Goal: Find contact information: Find contact information

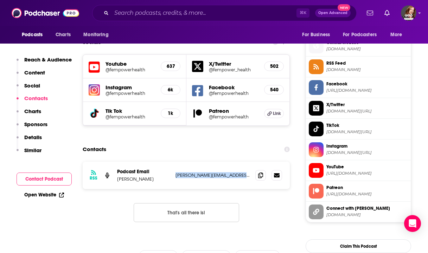
drag, startPoint x: 245, startPoint y: 131, endPoint x: 172, endPoint y: 127, distance: 73.0
click at [172, 162] on div "RSS Podcast Email [PERSON_NAME] [PERSON_NAME][EMAIL_ADDRESS][DOMAIN_NAME] [PERS…" at bounding box center [186, 175] width 207 height 27
copy div "[PERSON_NAME] [PERSON_NAME][EMAIL_ADDRESS][DOMAIN_NAME]"
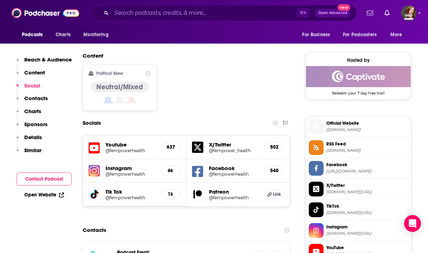
scroll to position [547, 0]
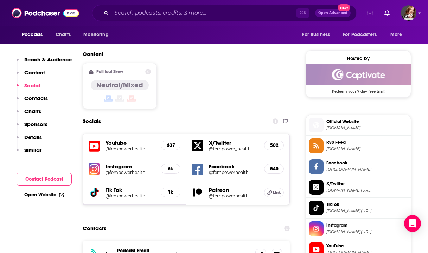
drag, startPoint x: 246, startPoint y: 207, endPoint x: 176, endPoint y: 207, distance: 69.7
click at [176, 241] on div "RSS Podcast Email [PERSON_NAME] [PERSON_NAME][EMAIL_ADDRESS][DOMAIN_NAME] [PERS…" at bounding box center [186, 254] width 207 height 27
copy p "[PERSON_NAME][EMAIL_ADDRESS][DOMAIN_NAME]"
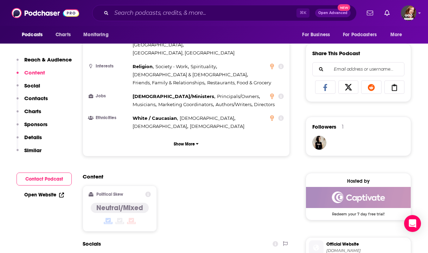
scroll to position [425, 0]
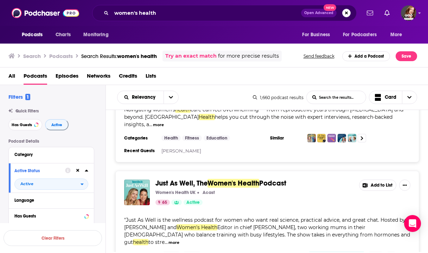
scroll to position [177, 0]
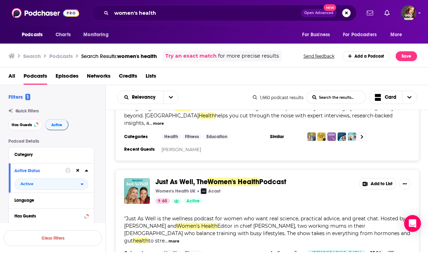
click at [243, 173] on div "Podcasts Charts Monitoring women's health Open Advanced New For Business For Po…" at bounding box center [214, 126] width 428 height 253
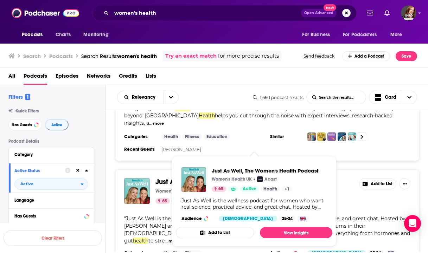
click at [233, 173] on span "Just As Well, The Women's Health Podcast" at bounding box center [265, 171] width 107 height 7
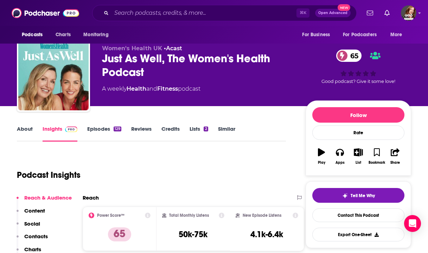
scroll to position [7, 0]
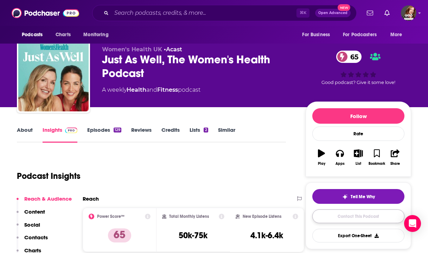
click at [332, 221] on link "Contact This Podcast" at bounding box center [359, 217] width 92 height 14
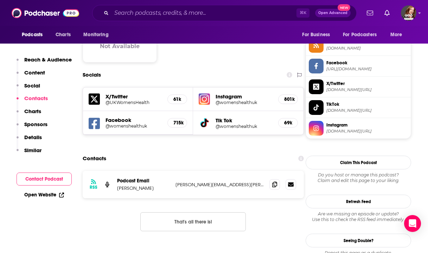
scroll to position [577, 0]
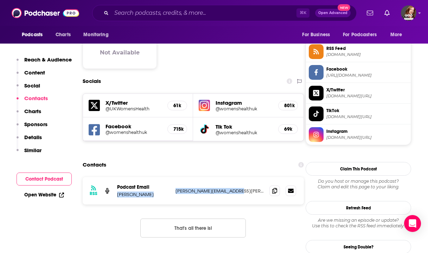
drag, startPoint x: 238, startPoint y: 148, endPoint x: 172, endPoint y: 148, distance: 66.2
click at [172, 177] on div "RSS Podcast Email [PERSON_NAME] [PERSON_NAME][EMAIL_ADDRESS][PERSON_NAME][DOMAI…" at bounding box center [193, 190] width 221 height 27
click at [220, 177] on div "RSS Podcast Email [PERSON_NAME] [PERSON_NAME][EMAIL_ADDRESS][PERSON_NAME][DOMAI…" at bounding box center [193, 190] width 221 height 27
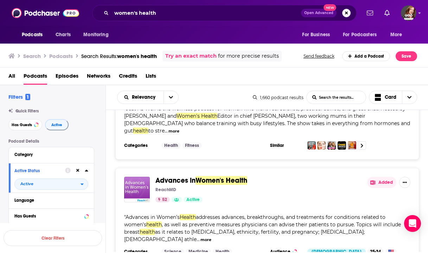
scroll to position [294, 0]
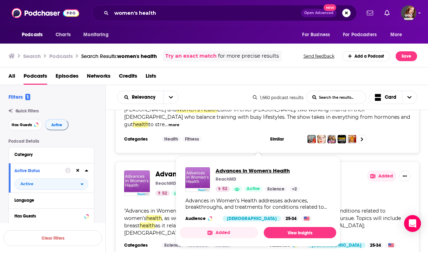
click at [228, 171] on span "Advances in Women's Health" at bounding box center [258, 171] width 84 height 7
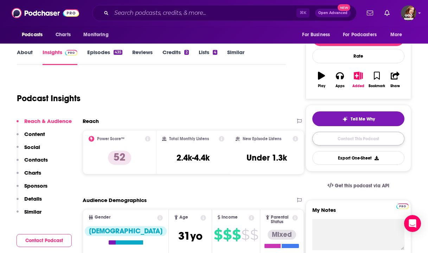
click at [370, 136] on link "Contact This Podcast" at bounding box center [359, 139] width 92 height 14
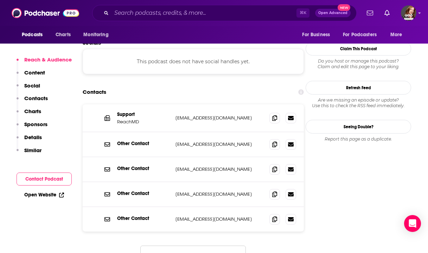
scroll to position [607, 0]
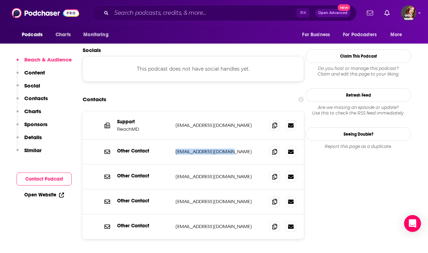
drag, startPoint x: 243, startPoint y: 120, endPoint x: 171, endPoint y: 119, distance: 72.2
click at [171, 140] on div "Other Contact [EMAIL_ADDRESS][DOMAIN_NAME] [EMAIL_ADDRESS][DOMAIN_NAME]" at bounding box center [193, 152] width 221 height 25
copy div "[EMAIL_ADDRESS][DOMAIN_NAME]"
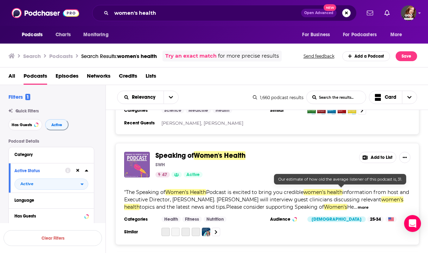
scroll to position [447, 0]
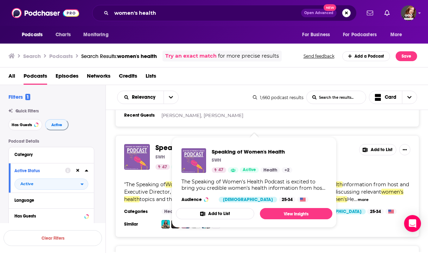
click at [230, 144] on span "Women's Health" at bounding box center [220, 148] width 52 height 9
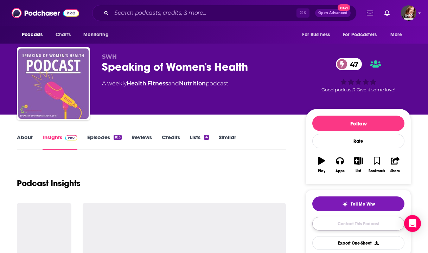
click at [343, 228] on link "Contact This Podcast" at bounding box center [359, 224] width 92 height 14
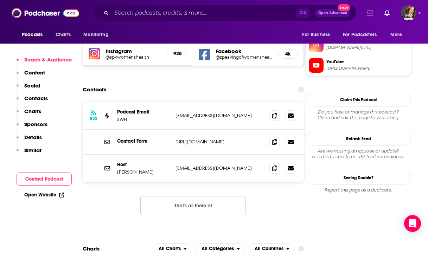
scroll to position [638, 0]
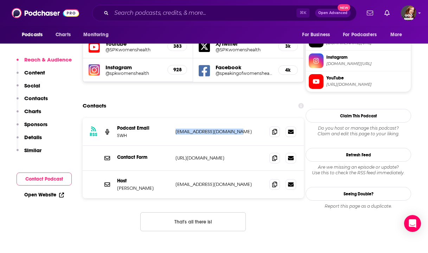
drag, startPoint x: 248, startPoint y: 97, endPoint x: 174, endPoint y: 93, distance: 74.0
click at [174, 118] on div "RSS Podcast Email SWH [EMAIL_ADDRESS][DOMAIN_NAME] [EMAIL_ADDRESS][DOMAIN_NAME]" at bounding box center [193, 132] width 221 height 28
drag, startPoint x: 234, startPoint y: 151, endPoint x: 171, endPoint y: 150, distance: 63.7
click at [171, 171] on div "Host [PERSON_NAME] [EMAIL_ADDRESS][DOMAIN_NAME] [EMAIL_ADDRESS][DOMAIN_NAME]" at bounding box center [193, 184] width 221 height 27
drag, startPoint x: 244, startPoint y: 98, endPoint x: 173, endPoint y: 98, distance: 70.4
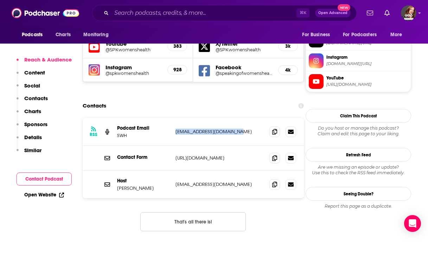
click at [173, 118] on div "RSS Podcast Email SWH [EMAIL_ADDRESS][DOMAIN_NAME] [EMAIL_ADDRESS][DOMAIN_NAME]" at bounding box center [193, 132] width 221 height 28
copy p "[EMAIL_ADDRESS][DOMAIN_NAME]"
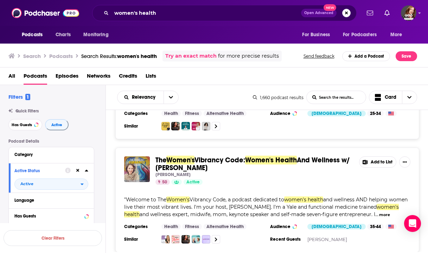
scroll to position [771, 0]
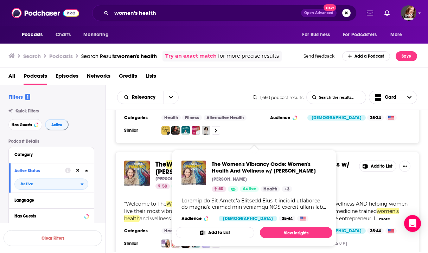
click at [183, 145] on span "The Women's Vibrancy Code: Women's Health And Wellness w/ [PERSON_NAME] [PERSON…" at bounding box center [254, 198] width 165 height 106
click at [245, 165] on span "The Women's Vibrancy Code: Women's Health And Wellness w/ [PERSON_NAME]" at bounding box center [269, 167] width 115 height 13
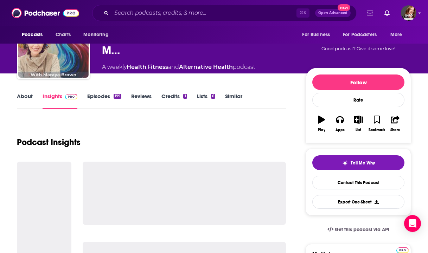
scroll to position [87, 0]
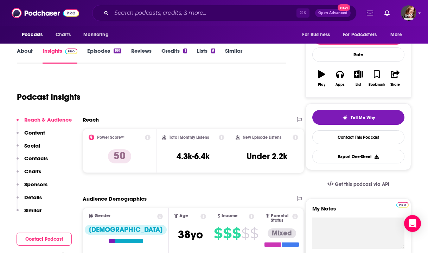
click at [336, 145] on div "Tell Me Why Contact This Podcast Export One-Sheet" at bounding box center [359, 137] width 92 height 54
click at [336, 138] on link "Contact This Podcast" at bounding box center [359, 138] width 92 height 14
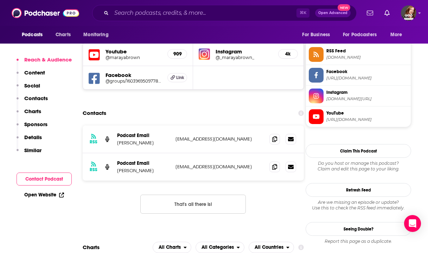
scroll to position [621, 0]
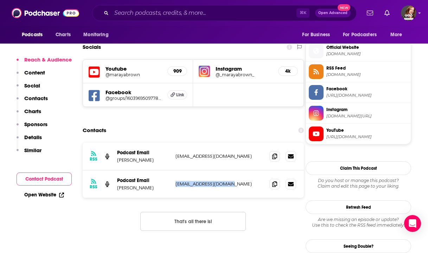
drag, startPoint x: 175, startPoint y: 144, endPoint x: 251, endPoint y: 142, distance: 76.4
click at [251, 171] on div "RSS Podcast Email [PERSON_NAME] [PERSON_NAME][EMAIL_ADDRESS][DOMAIN_NAME] [EMAI…" at bounding box center [193, 184] width 221 height 27
copy p "[EMAIL_ADDRESS][DOMAIN_NAME]"
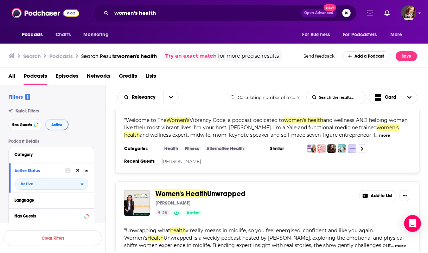
scroll to position [870, 0]
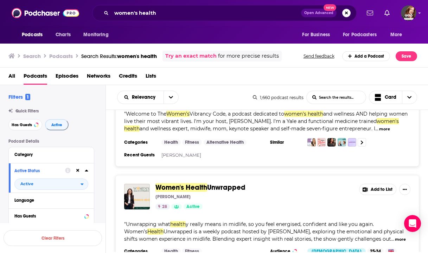
click at [221, 173] on div "Podcasts Charts Monitoring women's health Open Advanced New For Business For Po…" at bounding box center [214, 126] width 428 height 253
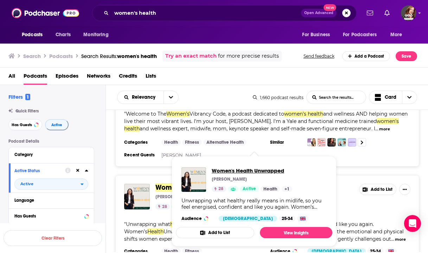
click at [223, 173] on span "Women's Health Unwrapped" at bounding box center [252, 171] width 81 height 7
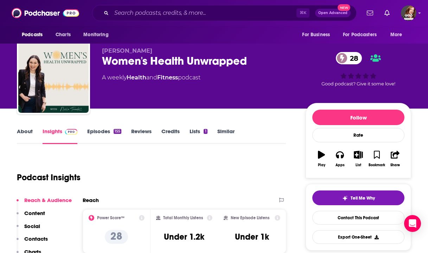
scroll to position [10, 0]
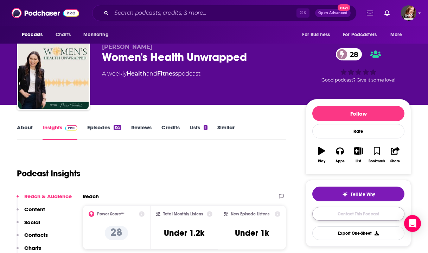
click at [359, 217] on link "Contact This Podcast" at bounding box center [359, 214] width 92 height 14
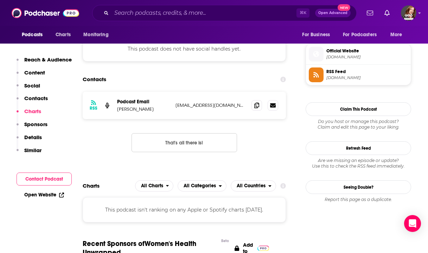
scroll to position [498, 0]
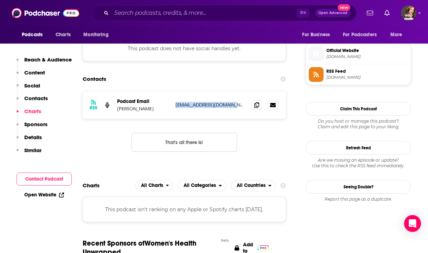
drag, startPoint x: 236, startPoint y: 107, endPoint x: 172, endPoint y: 107, distance: 63.7
click at [172, 107] on div "RSS Podcast Email [PERSON_NAME] [EMAIL_ADDRESS][DOMAIN_NAME] [EMAIL_ADDRESS][DO…" at bounding box center [184, 105] width 203 height 27
copy div "[EMAIL_ADDRESS][DOMAIN_NAME]"
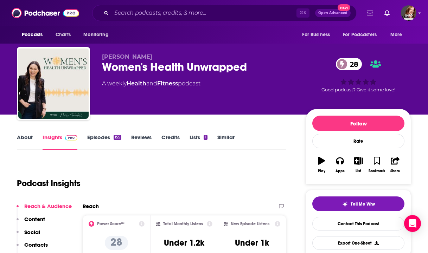
scroll to position [0, 0]
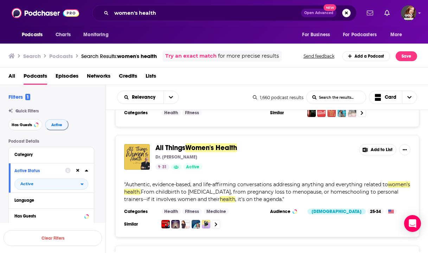
scroll to position [1020, 0]
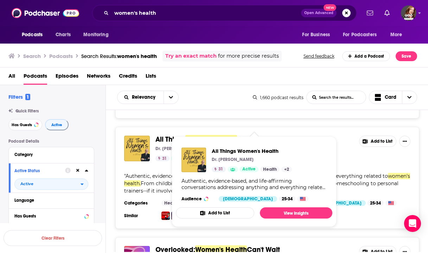
click at [183, 135] on span "All Things" at bounding box center [171, 139] width 30 height 9
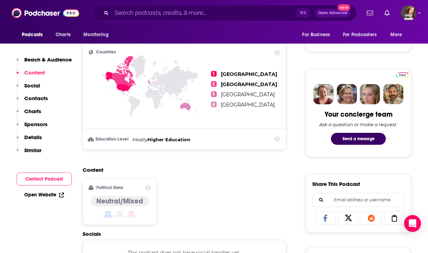
scroll to position [490, 0]
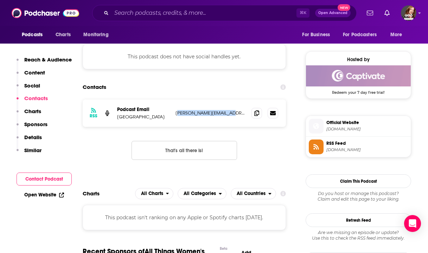
drag, startPoint x: 178, startPoint y: 113, endPoint x: 246, endPoint y: 113, distance: 68.3
click at [246, 113] on div "RSS Podcast Email Spoke Street [PERSON_NAME][EMAIL_ADDRESS][DOMAIN_NAME] [PERSO…" at bounding box center [184, 113] width 203 height 27
click at [232, 113] on p "[PERSON_NAME][EMAIL_ADDRESS][DOMAIN_NAME]" at bounding box center [211, 113] width 70 height 6
drag, startPoint x: 232, startPoint y: 113, endPoint x: 175, endPoint y: 114, distance: 57.7
click at [175, 114] on div "RSS Podcast Email Spoke Street [PERSON_NAME][EMAIL_ADDRESS][DOMAIN_NAME] [PERSO…" at bounding box center [184, 113] width 203 height 27
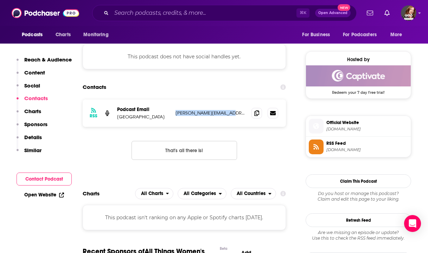
copy p "[PERSON_NAME][EMAIL_ADDRESS][DOMAIN_NAME]"
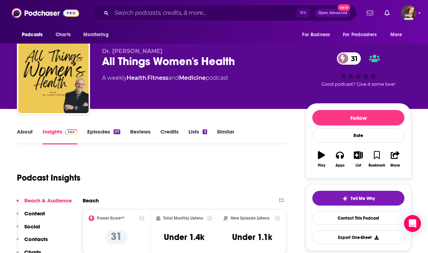
scroll to position [0, 0]
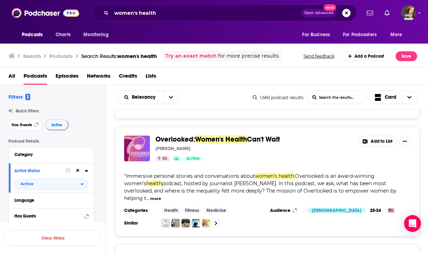
scroll to position [1120, 0]
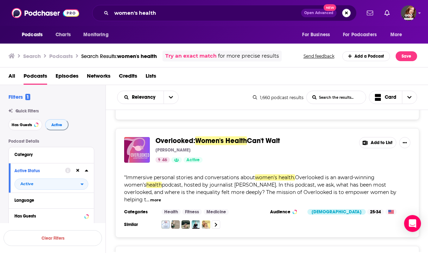
click at [252, 137] on span "Can't Wait" at bounding box center [263, 141] width 33 height 9
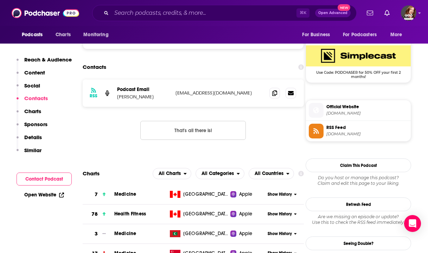
scroll to position [490, 0]
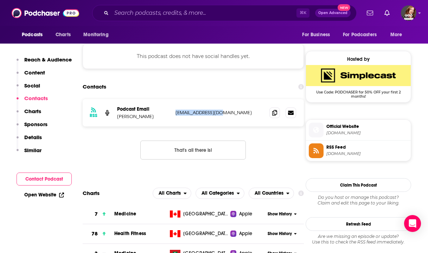
drag, startPoint x: 226, startPoint y: 114, endPoint x: 173, endPoint y: 114, distance: 52.5
click at [173, 114] on div "RSS Podcast Email [PERSON_NAME] [PERSON_NAME][EMAIL_ADDRESS][DOMAIN_NAME] [EMAI…" at bounding box center [193, 112] width 221 height 27
copy p "[EMAIL_ADDRESS][DOMAIN_NAME]"
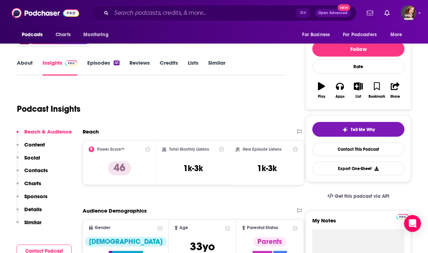
scroll to position [0, 0]
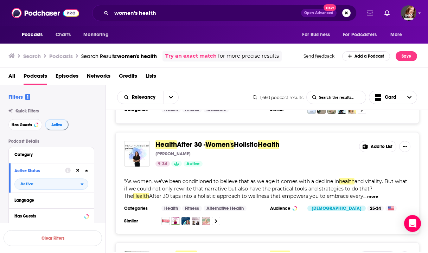
scroll to position [1225, 0]
click at [223, 140] on span "Women's" at bounding box center [220, 144] width 29 height 9
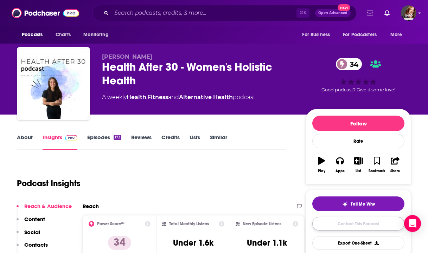
click at [336, 225] on link "Contact This Podcast" at bounding box center [359, 224] width 92 height 14
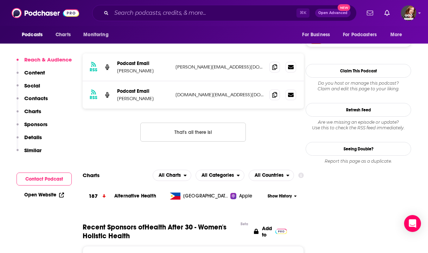
scroll to position [515, 0]
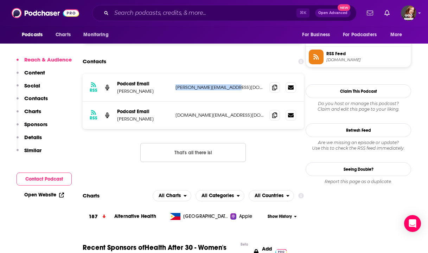
drag, startPoint x: 248, startPoint y: 91, endPoint x: 174, endPoint y: 90, distance: 74.6
click at [174, 90] on div "RSS Podcast Email [PERSON_NAME] [PERSON_NAME][EMAIL_ADDRESS][DOMAIN_NAME] [PERS…" at bounding box center [193, 88] width 221 height 28
copy p "[PERSON_NAME][EMAIL_ADDRESS][DOMAIN_NAME]"
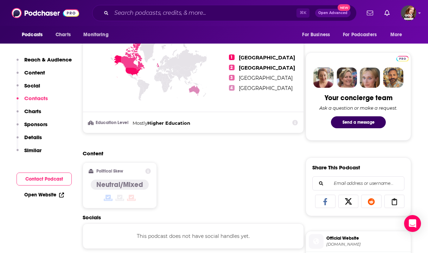
scroll to position [0, 0]
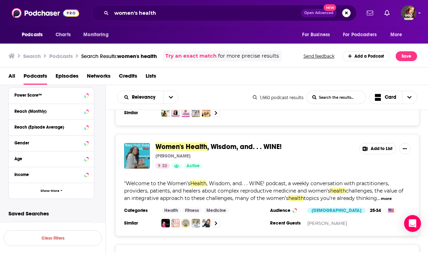
scroll to position [1571, 0]
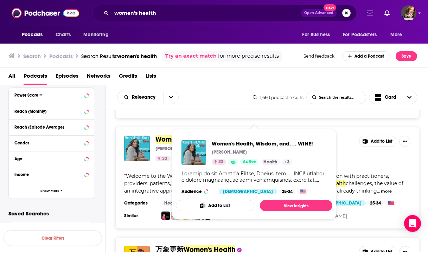
click at [230, 135] on span ", Wisdom, and. . . WINE!" at bounding box center [244, 139] width 75 height 9
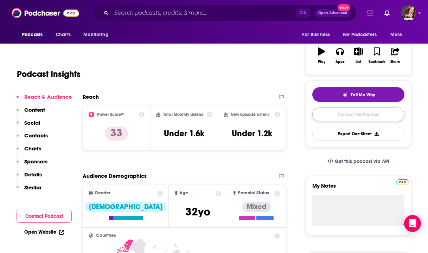
click at [341, 117] on link "Contact This Podcast" at bounding box center [359, 115] width 92 height 14
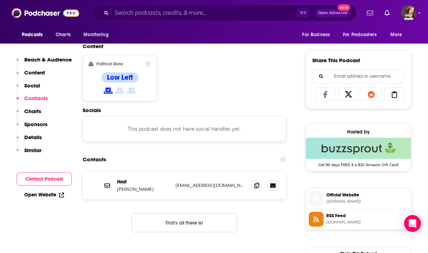
scroll to position [418, 0]
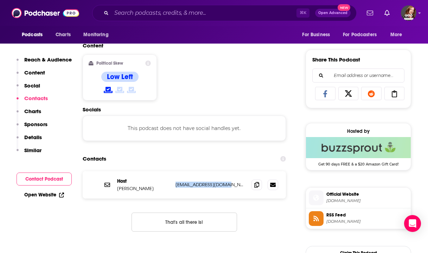
drag, startPoint x: 232, startPoint y: 189, endPoint x: 171, endPoint y: 188, distance: 60.9
click at [171, 188] on div "Host [PERSON_NAME] [EMAIL_ADDRESS][DOMAIN_NAME] [EMAIL_ADDRESS][DOMAIN_NAME]" at bounding box center [184, 184] width 203 height 27
copy div "[EMAIL_ADDRESS][DOMAIN_NAME]"
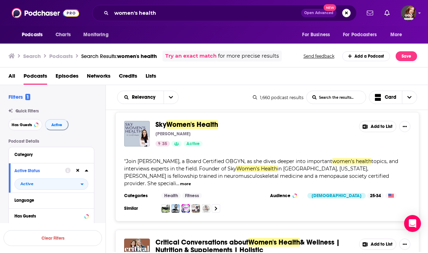
scroll to position [2008, 0]
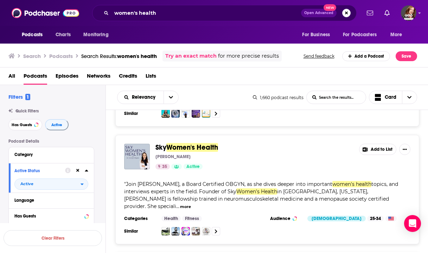
click at [190, 143] on span "Women's Health" at bounding box center [193, 147] width 52 height 9
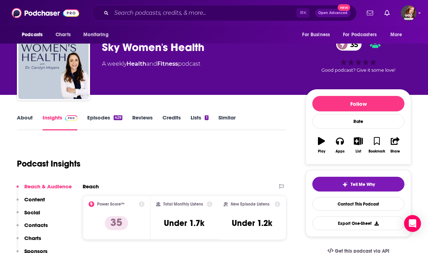
scroll to position [74, 0]
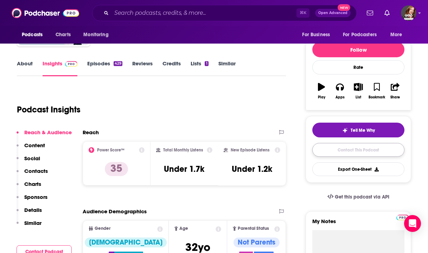
click at [331, 155] on link "Contact This Podcast" at bounding box center [359, 150] width 92 height 14
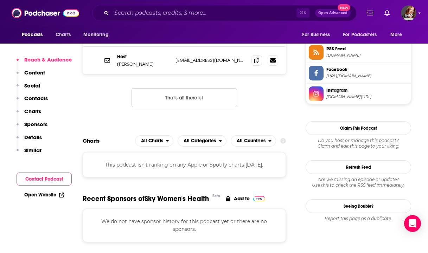
scroll to position [523, 0]
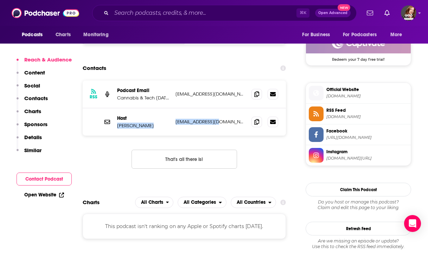
drag, startPoint x: 232, startPoint y: 127, endPoint x: 172, endPoint y: 122, distance: 60.4
click at [172, 122] on div "Host [PERSON_NAME] [EMAIL_ADDRESS][DOMAIN_NAME] [EMAIL_ADDRESS][DOMAIN_NAME]" at bounding box center [184, 121] width 203 height 27
click at [209, 130] on div "Host [PERSON_NAME] [EMAIL_ADDRESS][DOMAIN_NAME] [EMAIL_ADDRESS][DOMAIN_NAME]" at bounding box center [184, 121] width 203 height 27
drag, startPoint x: 227, startPoint y: 126, endPoint x: 175, endPoint y: 123, distance: 52.2
click at [175, 123] on div "Host [PERSON_NAME] [EMAIL_ADDRESS][DOMAIN_NAME] [EMAIL_ADDRESS][DOMAIN_NAME]" at bounding box center [184, 121] width 203 height 27
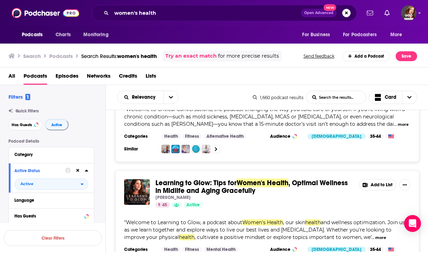
scroll to position [2210, 0]
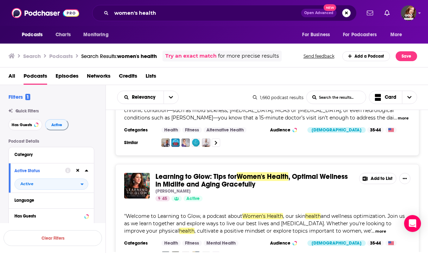
click at [214, 149] on div "Podcasts Charts Monitoring women's health Open Advanced New For Business For Po…" at bounding box center [214, 126] width 428 height 253
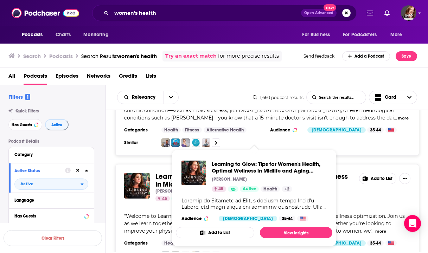
click at [214, 149] on span "Learning to Glow: Tips for Women's Health, Optimal Wellness in Midlife and Agin…" at bounding box center [254, 198] width 165 height 106
click at [188, 164] on div "Learning to Glow: Tips for Women's Health , Optimal Wellness in Midlife and Agi…" at bounding box center [267, 216] width 304 height 105
click at [189, 156] on div "Learning to Glow: Tips for Women's Health, Optimal Wellness in Midlife and Agin…" at bounding box center [254, 191] width 157 height 72
click at [225, 171] on span "Learning to Glow: Tips for Women's Health, Optimal Wellness in Midlife and Agin…" at bounding box center [269, 167] width 115 height 13
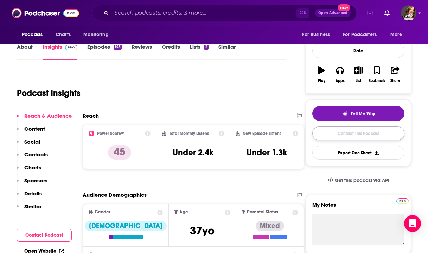
click at [343, 139] on link "Contact This Podcast" at bounding box center [359, 134] width 92 height 14
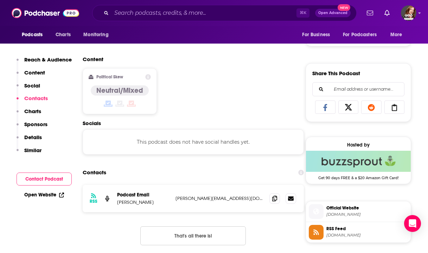
scroll to position [405, 0]
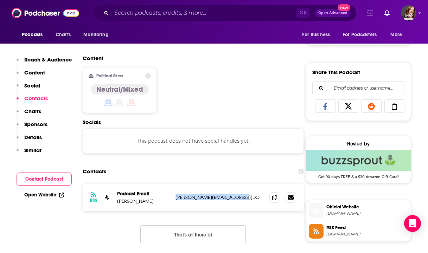
drag, startPoint x: 241, startPoint y: 199, endPoint x: 175, endPoint y: 198, distance: 65.8
click at [175, 198] on div "RSS Podcast Email Jess [EMAIL_ADDRESS][DOMAIN_NAME] [PERSON_NAME][EMAIL_ADDRESS…" at bounding box center [193, 197] width 221 height 27
click at [243, 192] on div "RSS Podcast Email Jess [EMAIL_ADDRESS][DOMAIN_NAME] [PERSON_NAME][EMAIL_ADDRESS…" at bounding box center [193, 197] width 221 height 27
click at [241, 206] on div "RSS Podcast Email Jess [EMAIL_ADDRESS][DOMAIN_NAME] [PERSON_NAME][EMAIL_ADDRESS…" at bounding box center [193, 197] width 221 height 27
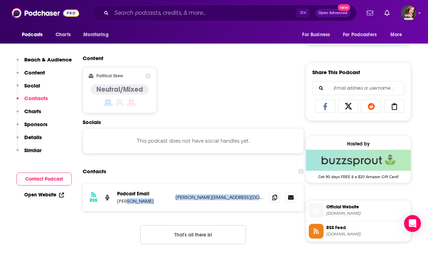
drag, startPoint x: 242, startPoint y: 202, endPoint x: 173, endPoint y: 200, distance: 69.1
click at [173, 200] on div "RSS Podcast Email Jess [EMAIL_ADDRESS][DOMAIN_NAME] [PERSON_NAME][EMAIL_ADDRESS…" at bounding box center [193, 197] width 221 height 27
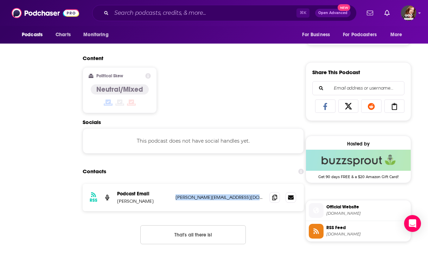
scroll to position [0, 0]
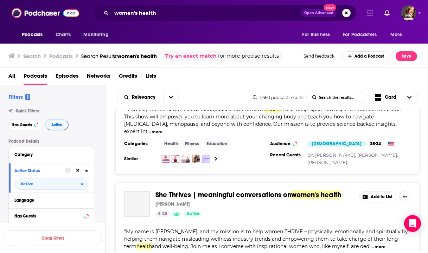
scroll to position [2533, 0]
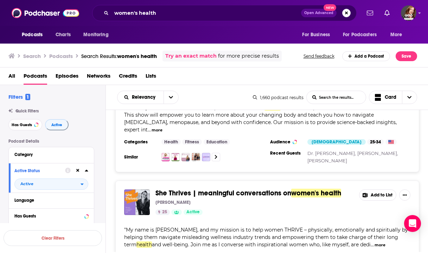
click at [283, 189] on span "She Thrives | meaningful conversations on" at bounding box center [224, 193] width 136 height 9
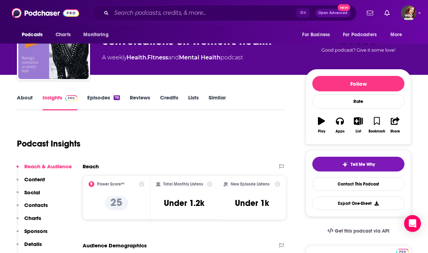
scroll to position [48, 0]
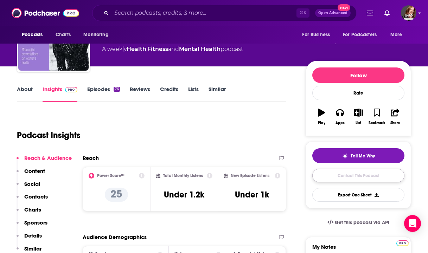
click at [383, 177] on link "Contact This Podcast" at bounding box center [359, 176] width 92 height 14
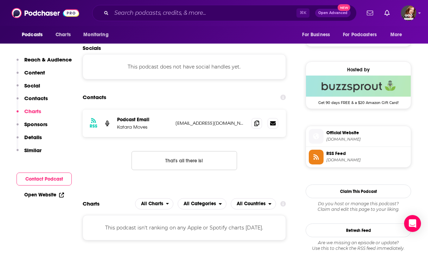
scroll to position [478, 0]
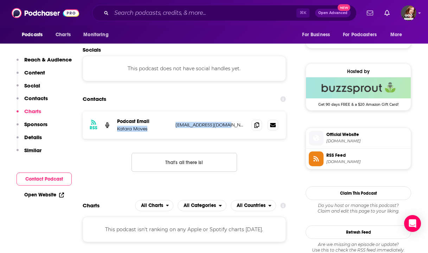
drag, startPoint x: 239, startPoint y: 127, endPoint x: 161, endPoint y: 124, distance: 78.9
click at [0, 0] on div "Podcast Email Katara Moves [EMAIL_ADDRESS][DOMAIN_NAME] [EMAIL_ADDRESS][DOMAIN_…" at bounding box center [0, 0] width 0 height 0
click at [201, 143] on div "RSS Podcast Email Katara Moves [EMAIL_ADDRESS][DOMAIN_NAME] [EMAIL_ADDRESS][DOM…" at bounding box center [184, 148] width 203 height 72
drag, startPoint x: 238, startPoint y: 127, endPoint x: 166, endPoint y: 128, distance: 71.8
click at [0, 0] on div "Podcast Email Katara Moves [EMAIL_ADDRESS][DOMAIN_NAME] [EMAIL_ADDRESS][DOMAIN_…" at bounding box center [0, 0] width 0 height 0
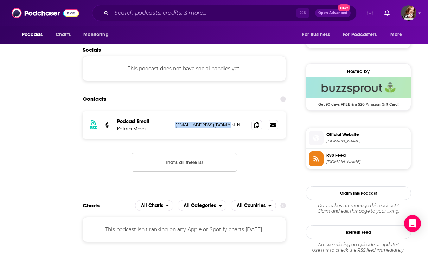
scroll to position [0, 0]
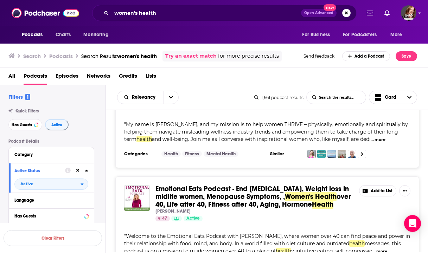
scroll to position [2691, 0]
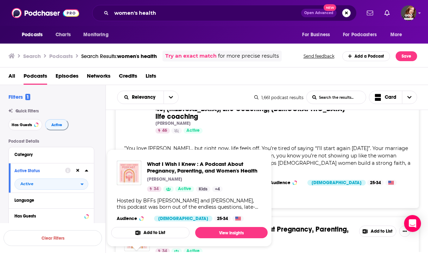
scroll to position [3608, 0]
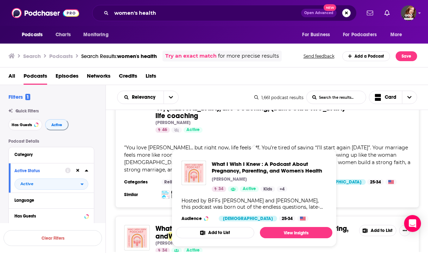
click at [267, 189] on link "Kids" at bounding box center [268, 190] width 14 height 6
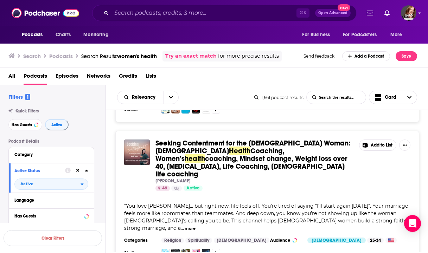
scroll to position [3613, 0]
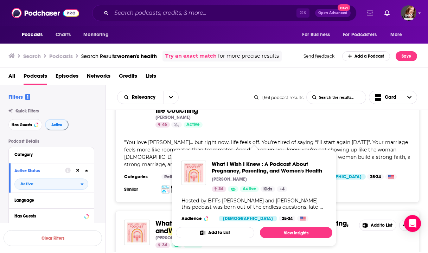
click at [236, 178] on div "Podcasts Charts Monitoring ⌘ K Open Advanced New For Business For Podcasters Mo…" at bounding box center [214, 126] width 428 height 253
click at [237, 166] on span "What I Wish I Knew : A Podcast About Pregnancy, Parenting, and Women's Health" at bounding box center [269, 167] width 115 height 13
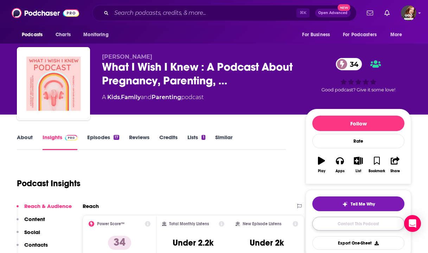
click at [341, 227] on link "Contact This Podcast" at bounding box center [359, 224] width 92 height 14
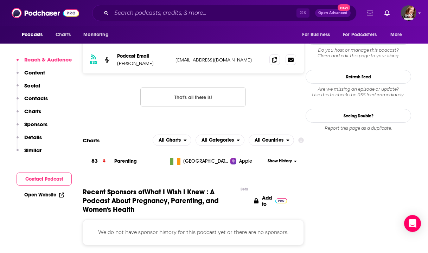
scroll to position [528, 0]
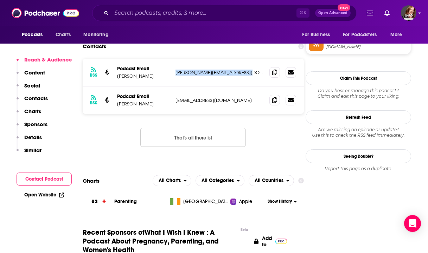
drag, startPoint x: 241, startPoint y: 76, endPoint x: 175, endPoint y: 75, distance: 65.9
click at [175, 75] on div "RSS Podcast Email [PERSON_NAME] [PERSON_NAME][EMAIL_ADDRESS][DOMAIN_NAME] [PERS…" at bounding box center [193, 73] width 221 height 28
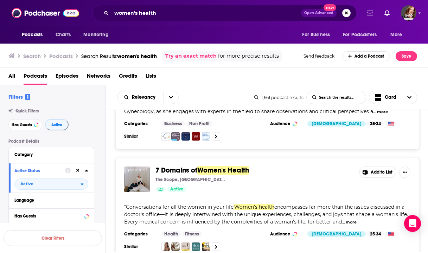
scroll to position [3984, 0]
